Goal: Task Accomplishment & Management: Use online tool/utility

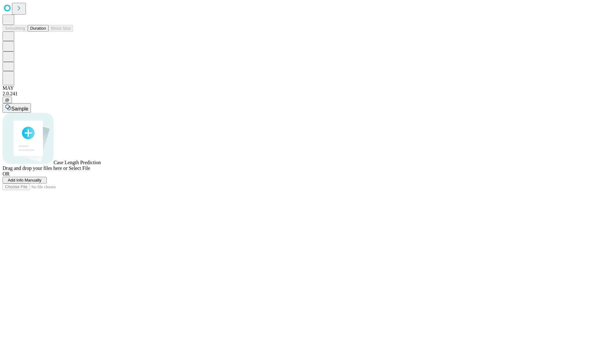
click at [46, 32] on button "Duration" at bounding box center [38, 28] width 21 height 7
click at [42, 182] on span "Add Info Manually" at bounding box center [25, 180] width 34 height 5
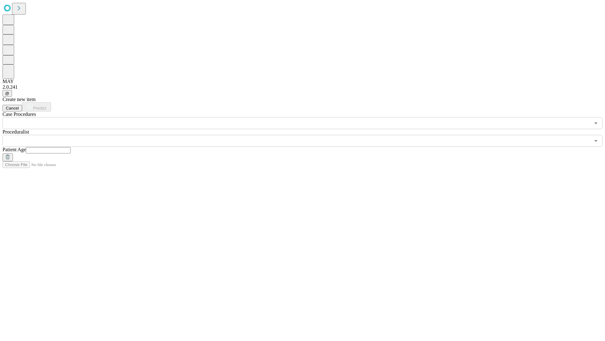
click at [71, 147] on input "text" at bounding box center [48, 150] width 45 height 6
type input "**"
click at [307, 135] on input "text" at bounding box center [297, 141] width 588 height 12
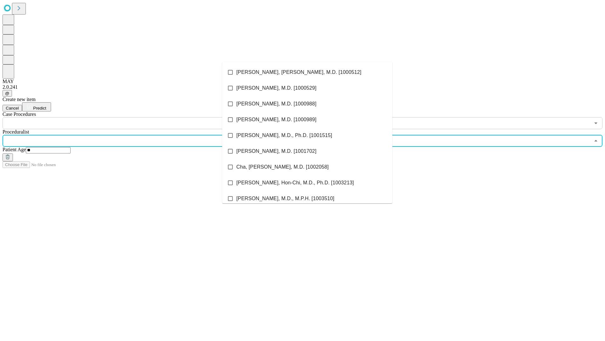
click at [307, 72] on li "[PERSON_NAME], [PERSON_NAME], M.D. [1000512]" at bounding box center [307, 72] width 170 height 16
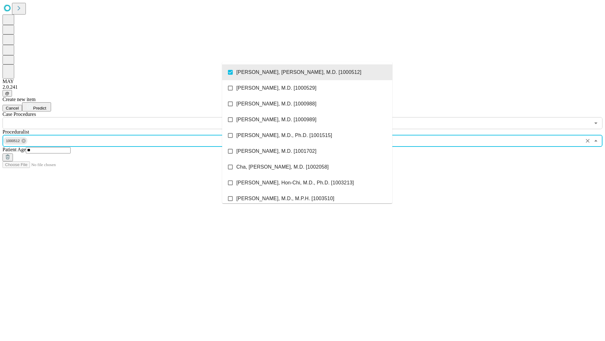
click at [132, 117] on input "text" at bounding box center [297, 123] width 588 height 12
